Goal: Register for event/course

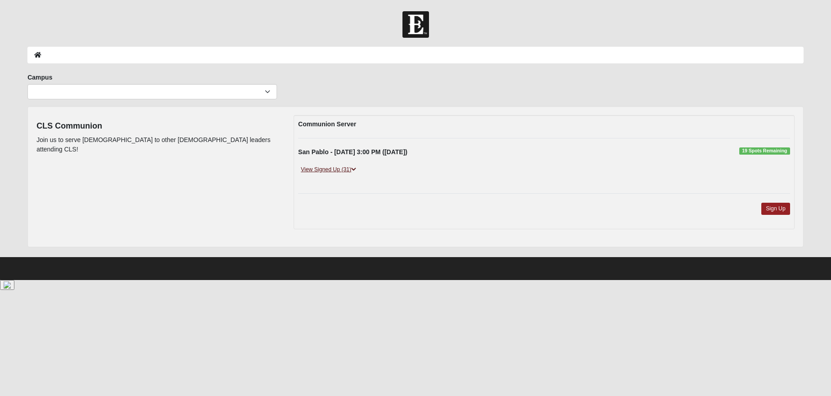
click at [353, 169] on icon at bounding box center [353, 169] width 5 height 5
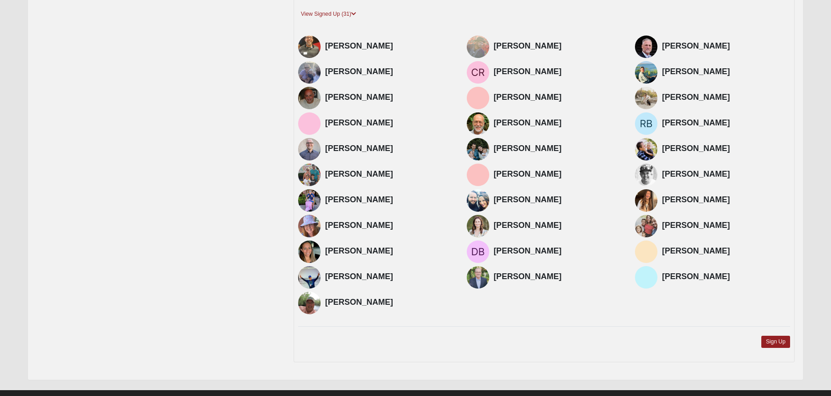
scroll to position [169, 0]
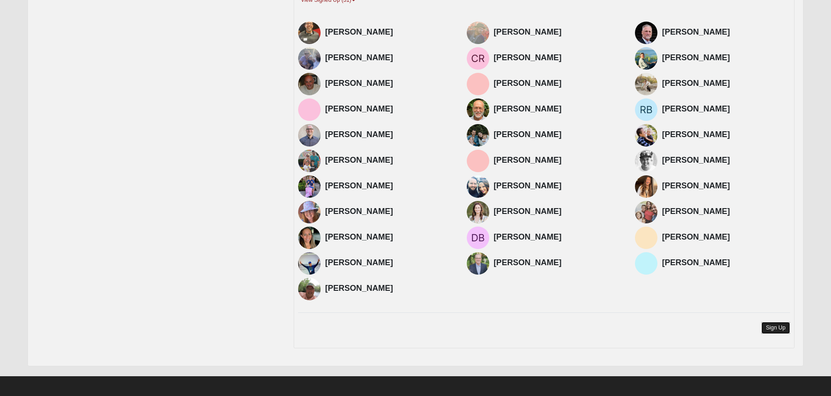
click at [769, 325] on link "Sign Up" at bounding box center [775, 328] width 29 height 12
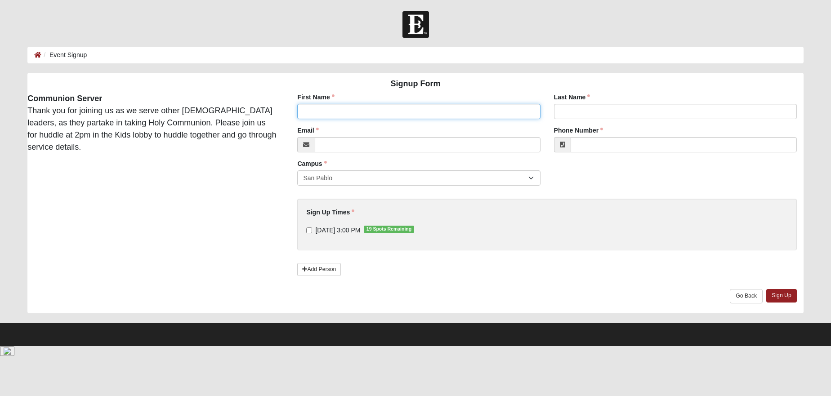
click at [322, 113] on input "First Name" at bounding box center [418, 111] width 243 height 15
type input "Walker"
click at [582, 115] on input "Last Name" at bounding box center [675, 111] width 243 height 15
type input "Day"
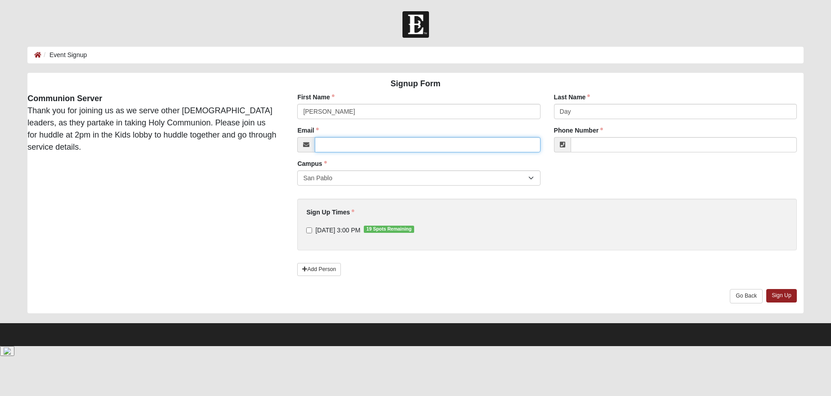
click at [321, 148] on input "Email" at bounding box center [427, 144] width 225 height 15
type input "walker.day@coe22.com"
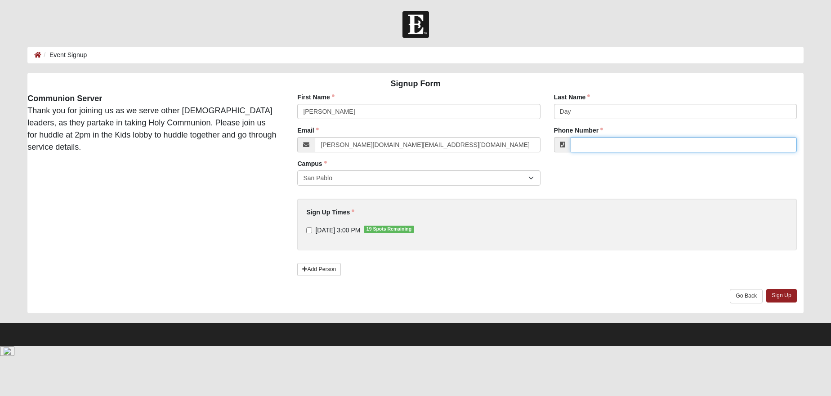
click at [610, 147] on input "Phone Number" at bounding box center [683, 144] width 226 height 15
type input "(904) 955-8805"
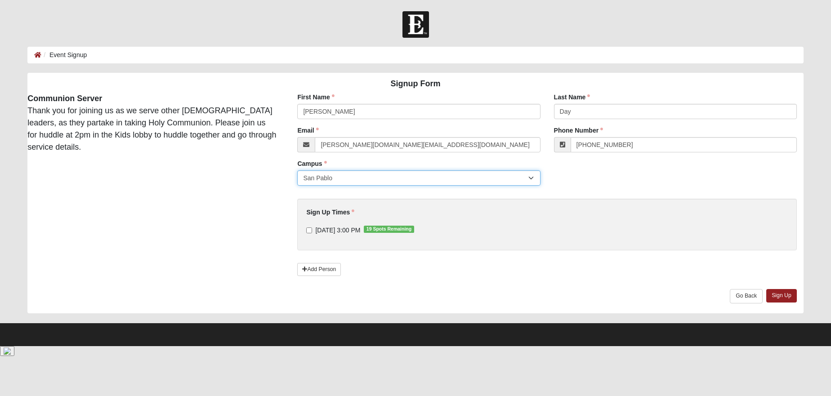
click at [397, 178] on select "San Pablo" at bounding box center [418, 177] width 243 height 15
click at [297, 170] on select "San Pablo" at bounding box center [418, 177] width 243 height 15
click at [311, 230] on input "9/8/2025 3:00 PM 19 Spots Remaining" at bounding box center [309, 230] width 6 height 6
checkbox input "true"
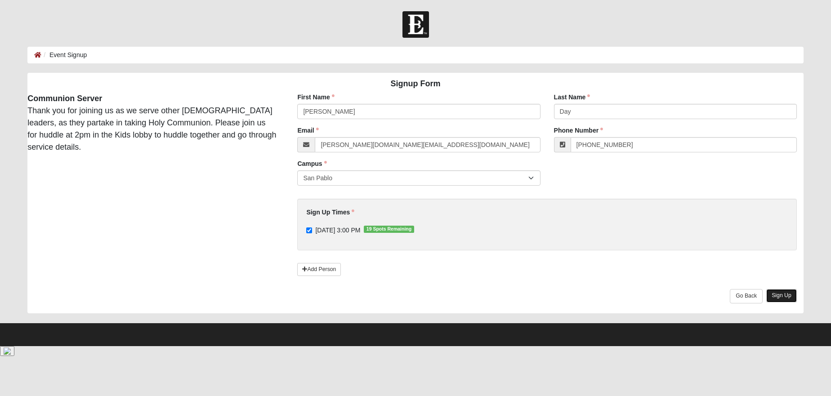
click at [794, 293] on link "Sign Up" at bounding box center [781, 295] width 31 height 13
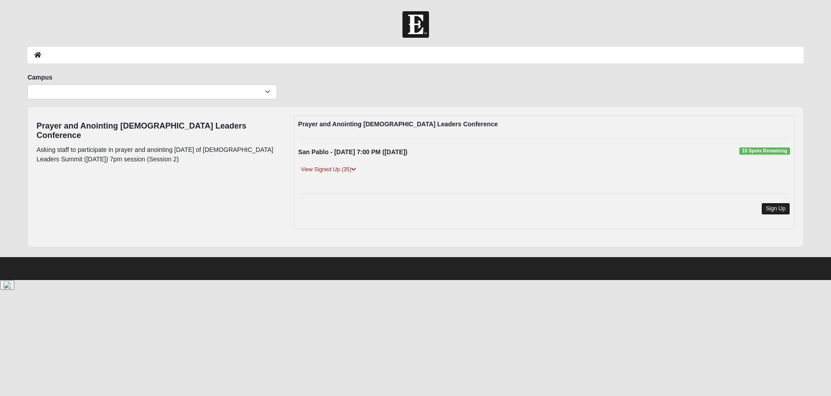
click at [776, 205] on link "Sign Up" at bounding box center [775, 209] width 29 height 12
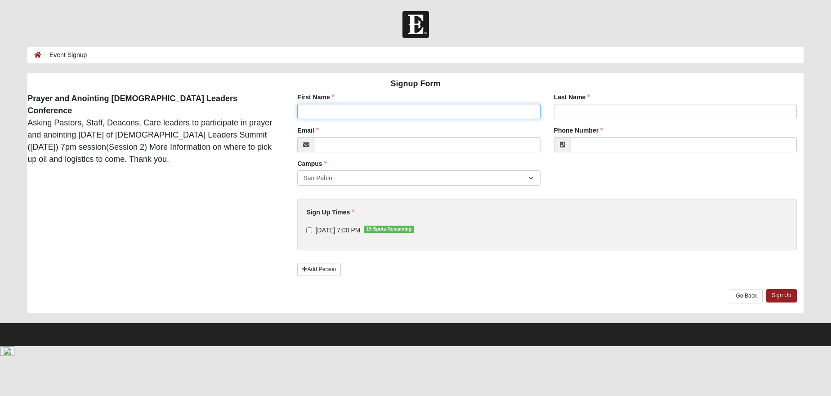
click at [333, 116] on input "First Name" at bounding box center [418, 111] width 243 height 15
drag, startPoint x: 347, startPoint y: 112, endPoint x: 312, endPoint y: 112, distance: 34.2
click at [312, 112] on input "Waalker Day" at bounding box center [418, 111] width 243 height 15
type input "Walker"
type input "Day"
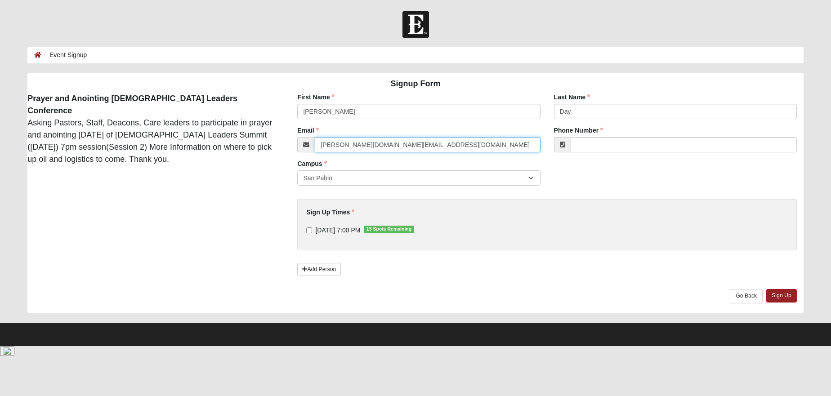
type input "walker.day@coe22.com"
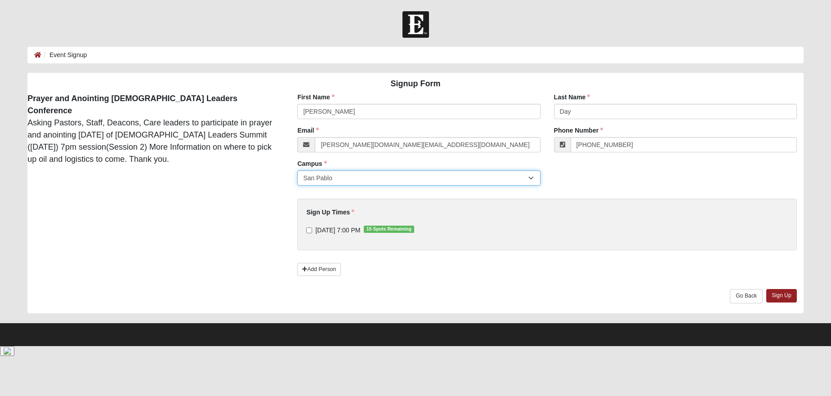
type input "(904) 955-8805"
click at [327, 184] on select "San Pablo" at bounding box center [418, 177] width 243 height 15
click at [307, 228] on input "9/8/2025 7:00 PM 15 Spots Remaining" at bounding box center [309, 230] width 6 height 6
checkbox input "true"
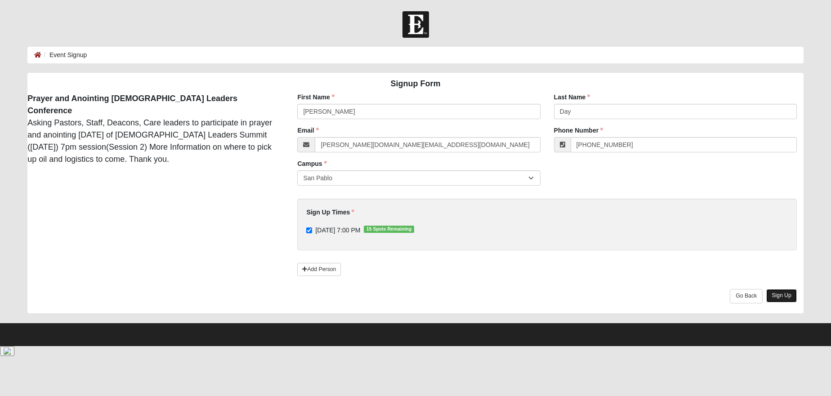
click at [789, 295] on link "Sign Up" at bounding box center [781, 295] width 31 height 13
